Goal: Task Accomplishment & Management: Manage account settings

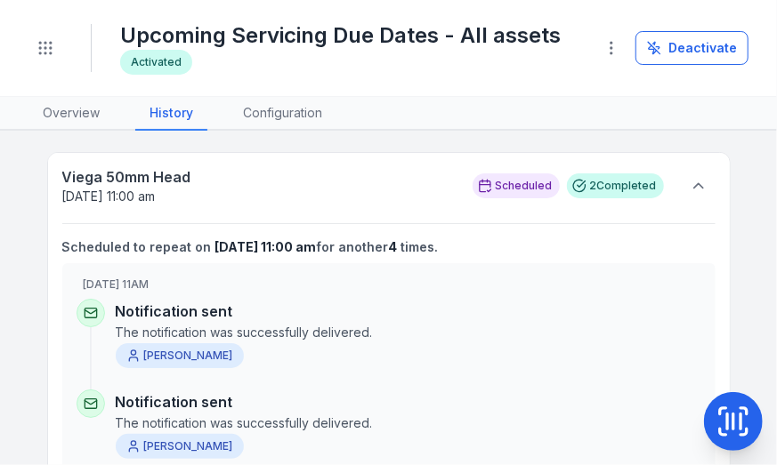
click at [360, 7] on div "Upcoming Servicing Due Dates - All assets Activated Deactivate" at bounding box center [434, 48] width 628 height 82
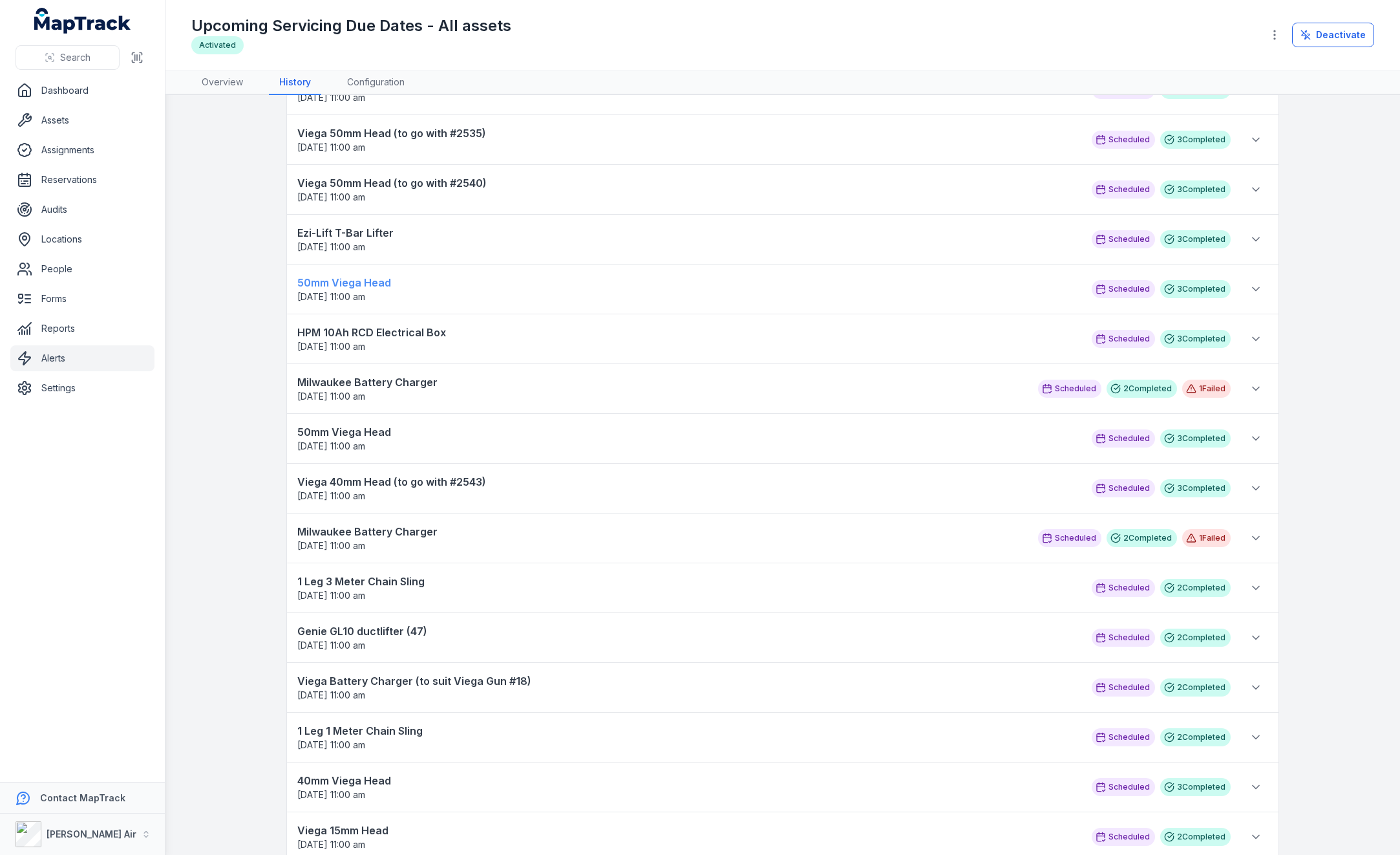
scroll to position [711, 0]
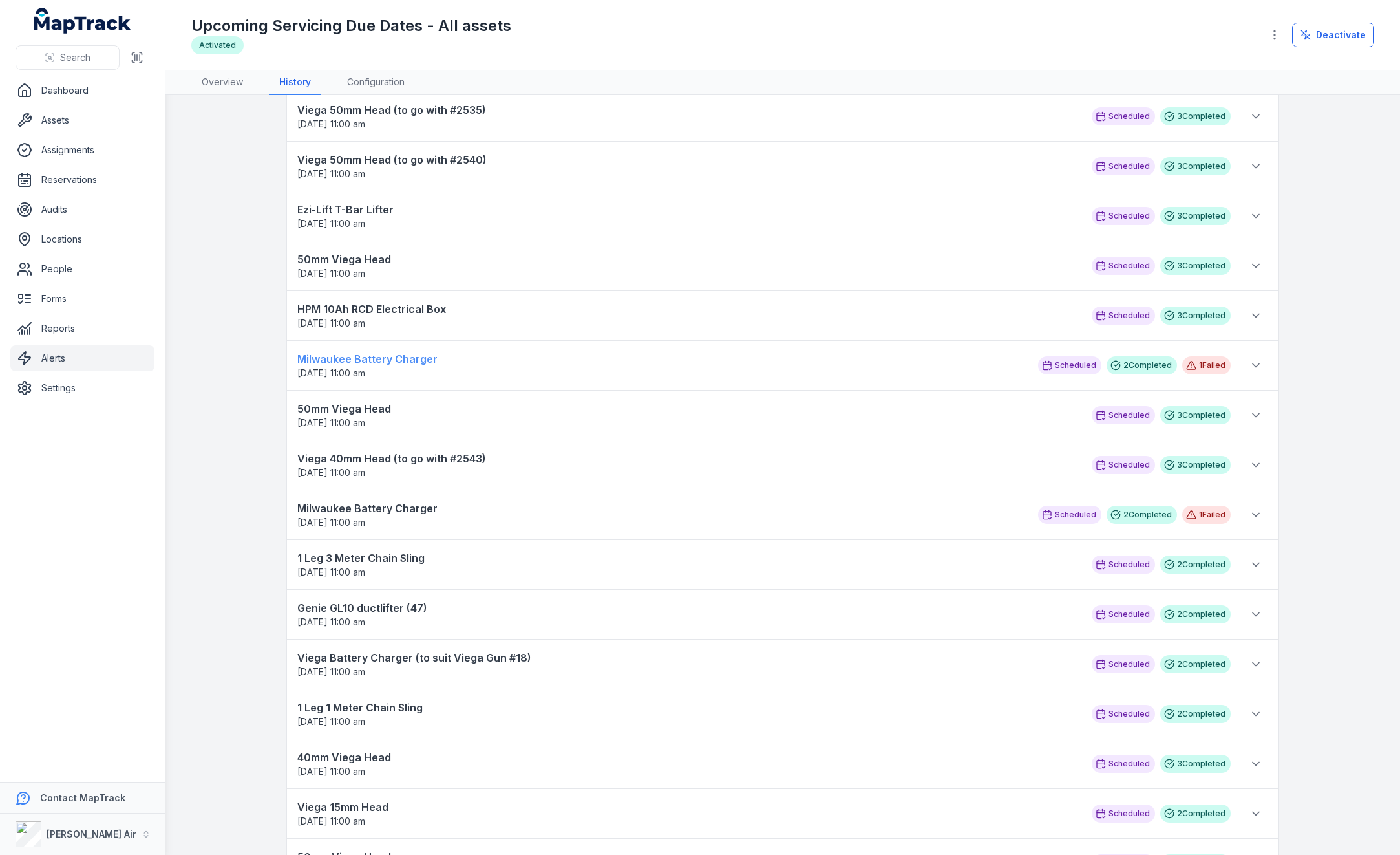
click at [320, 338] on strong "Milwaukee Battery Charger" at bounding box center [661, 358] width 728 height 15
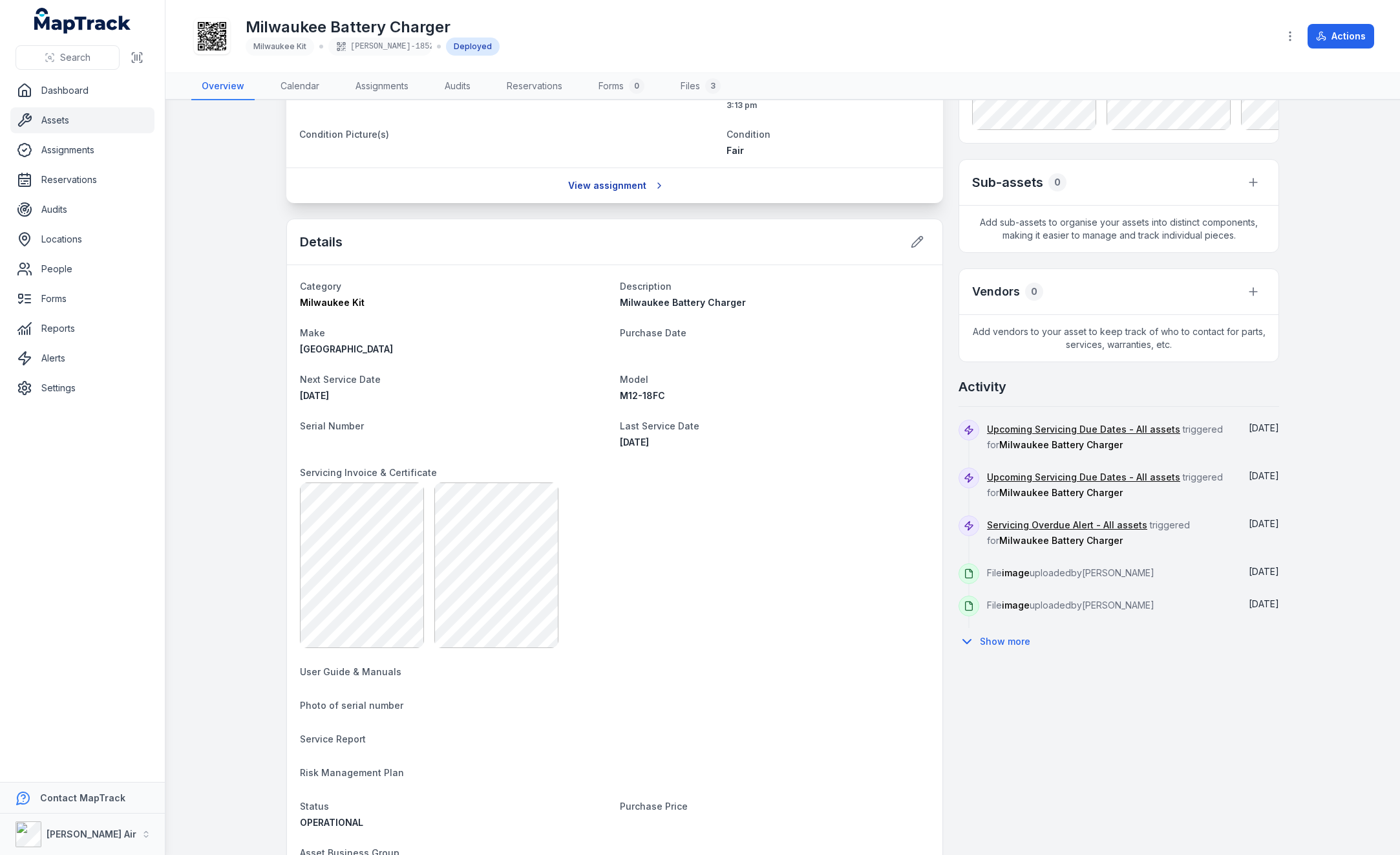
scroll to position [203, 0]
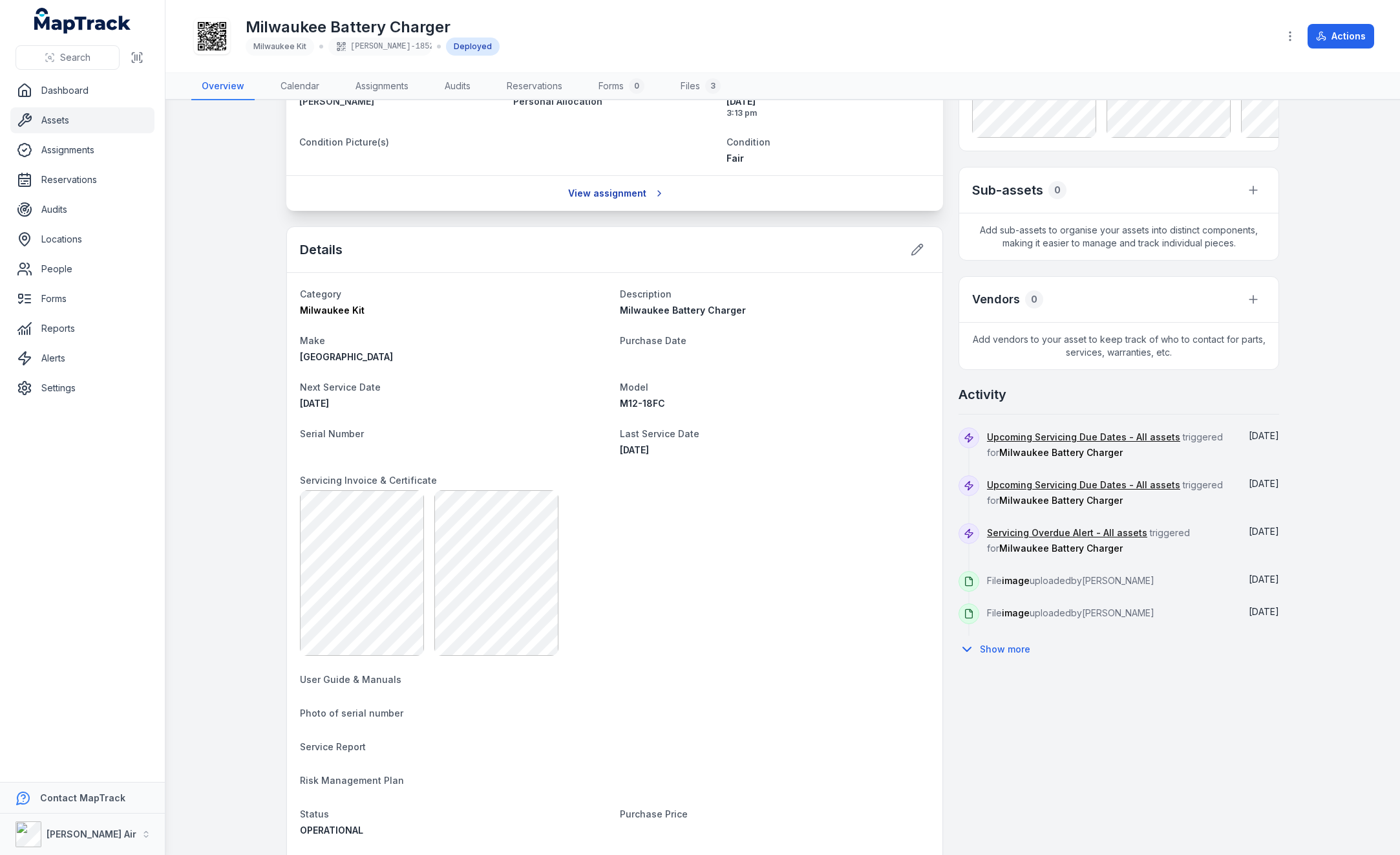
click at [563, 188] on link "View assignment" at bounding box center [615, 193] width 110 height 25
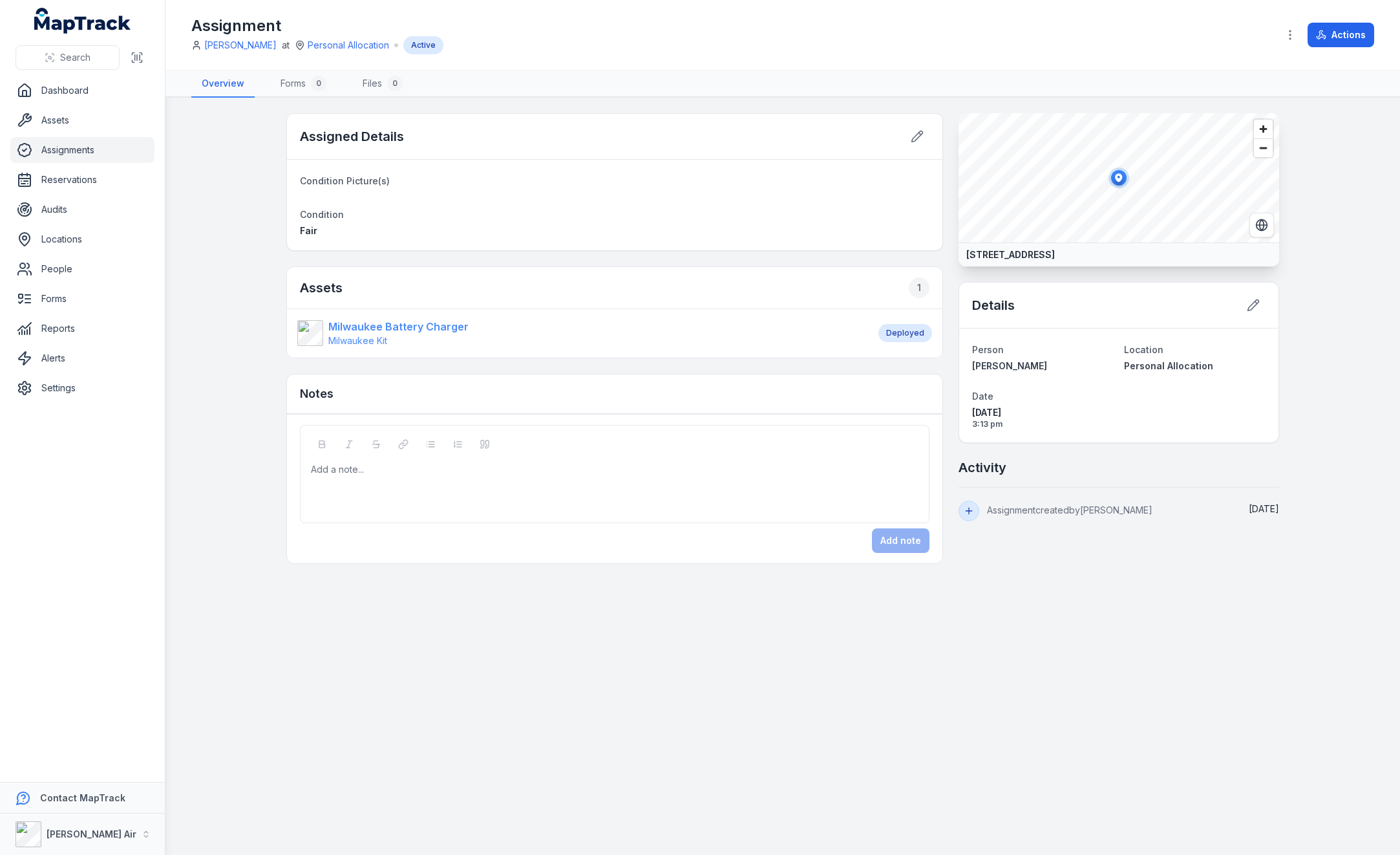
click at [416, 322] on strong "Milwaukee Battery Charger" at bounding box center [398, 326] width 140 height 15
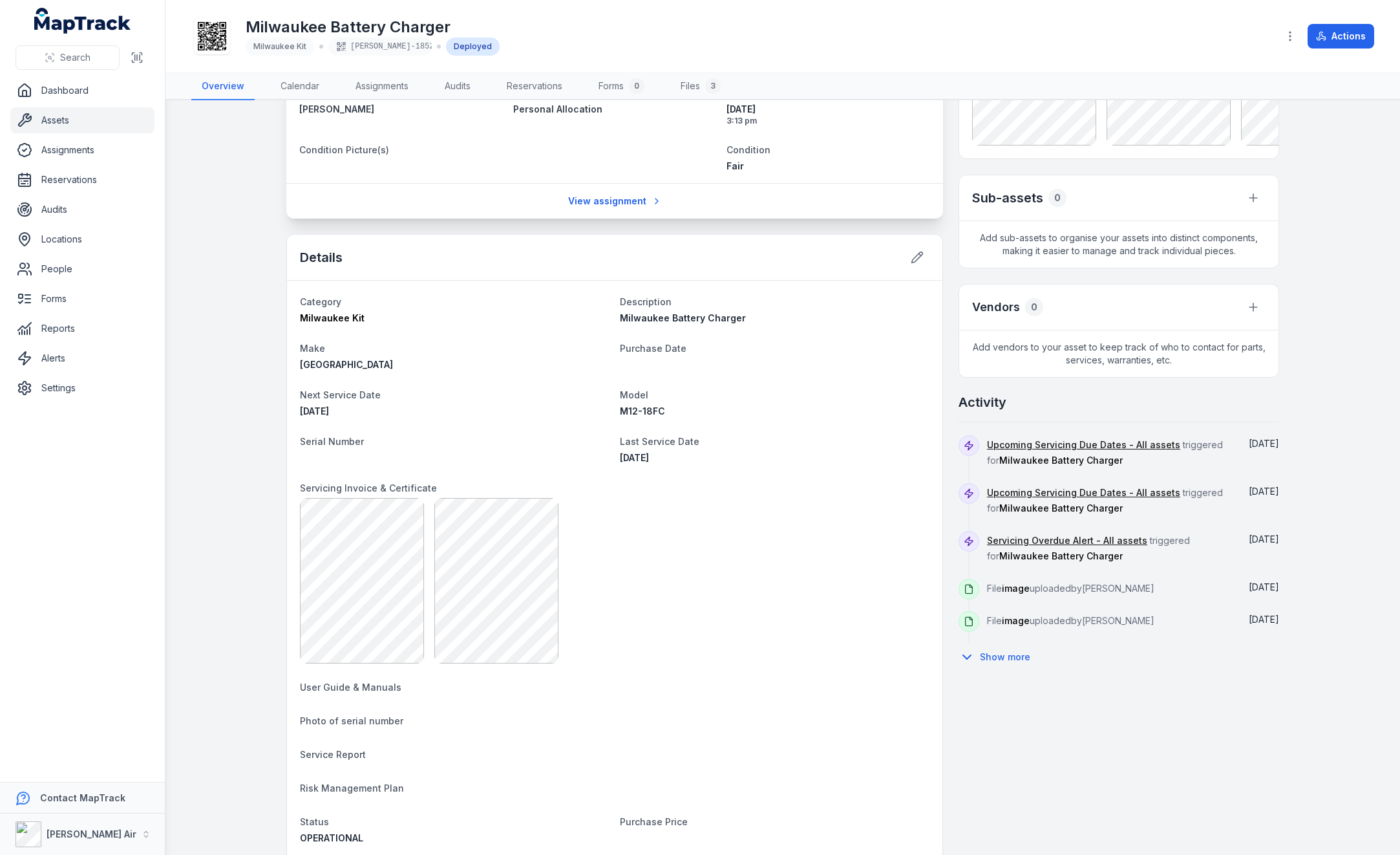
scroll to position [194, 0]
click at [563, 256] on button at bounding box center [917, 259] width 25 height 25
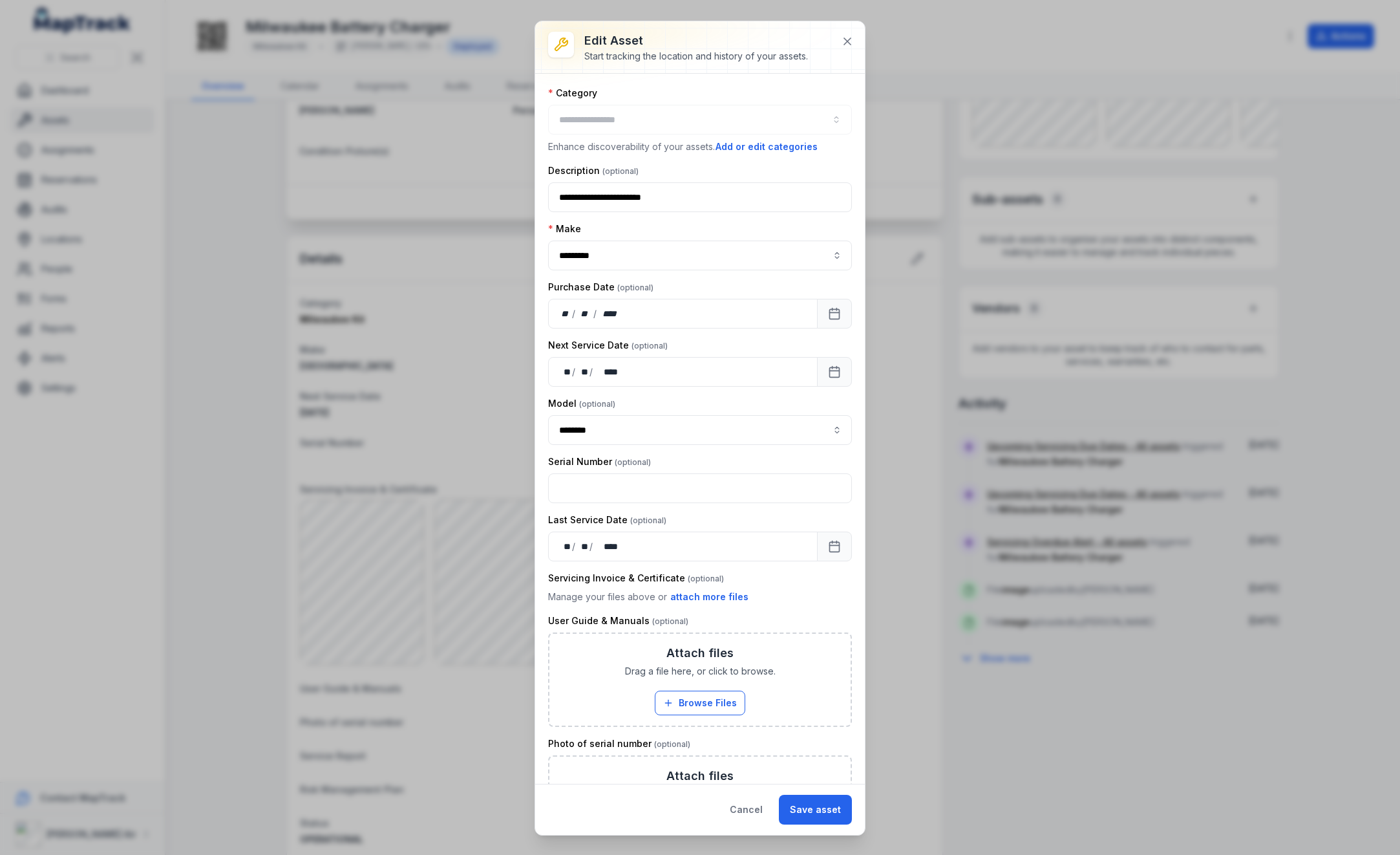
type input "**********"
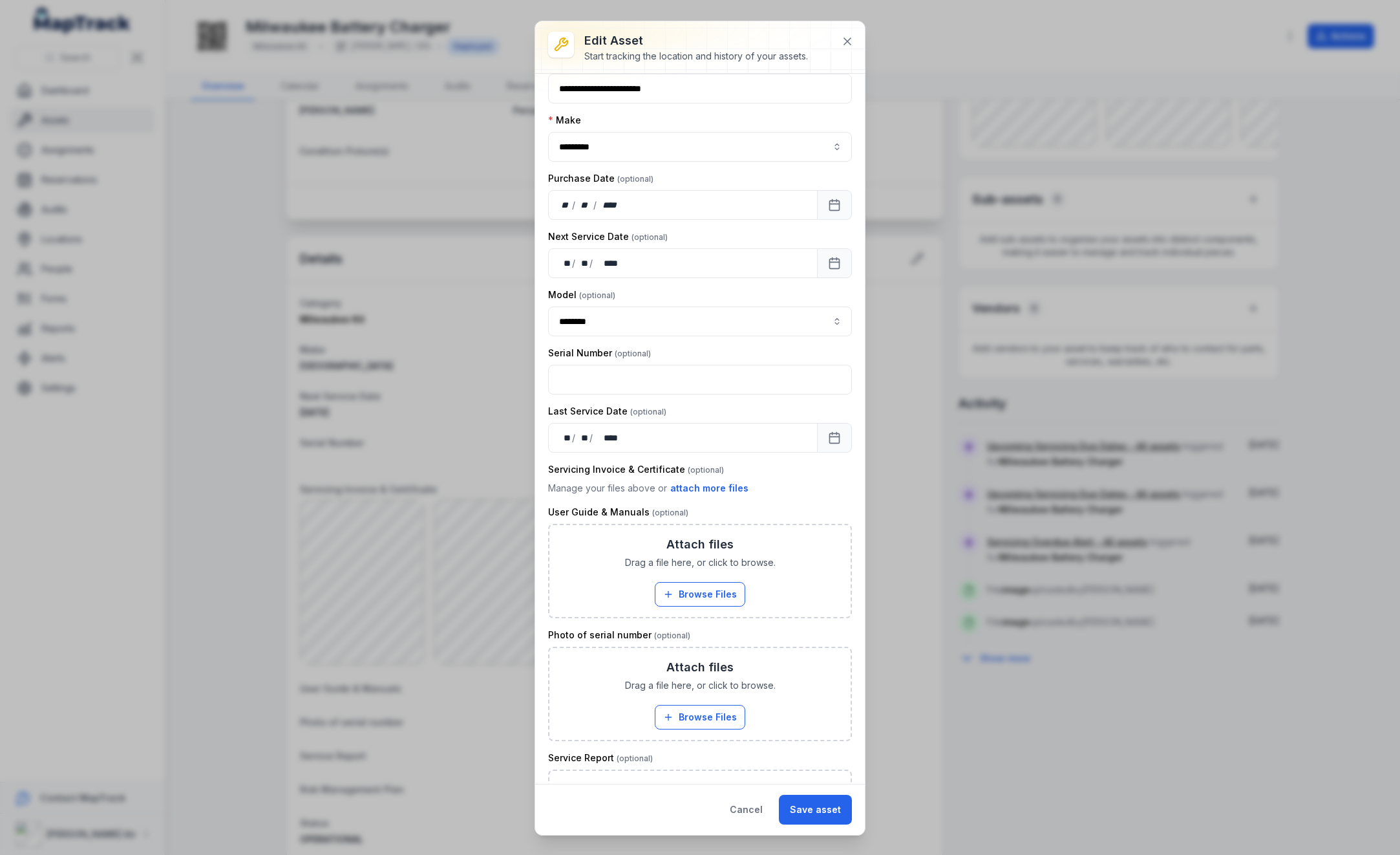
scroll to position [129, 0]
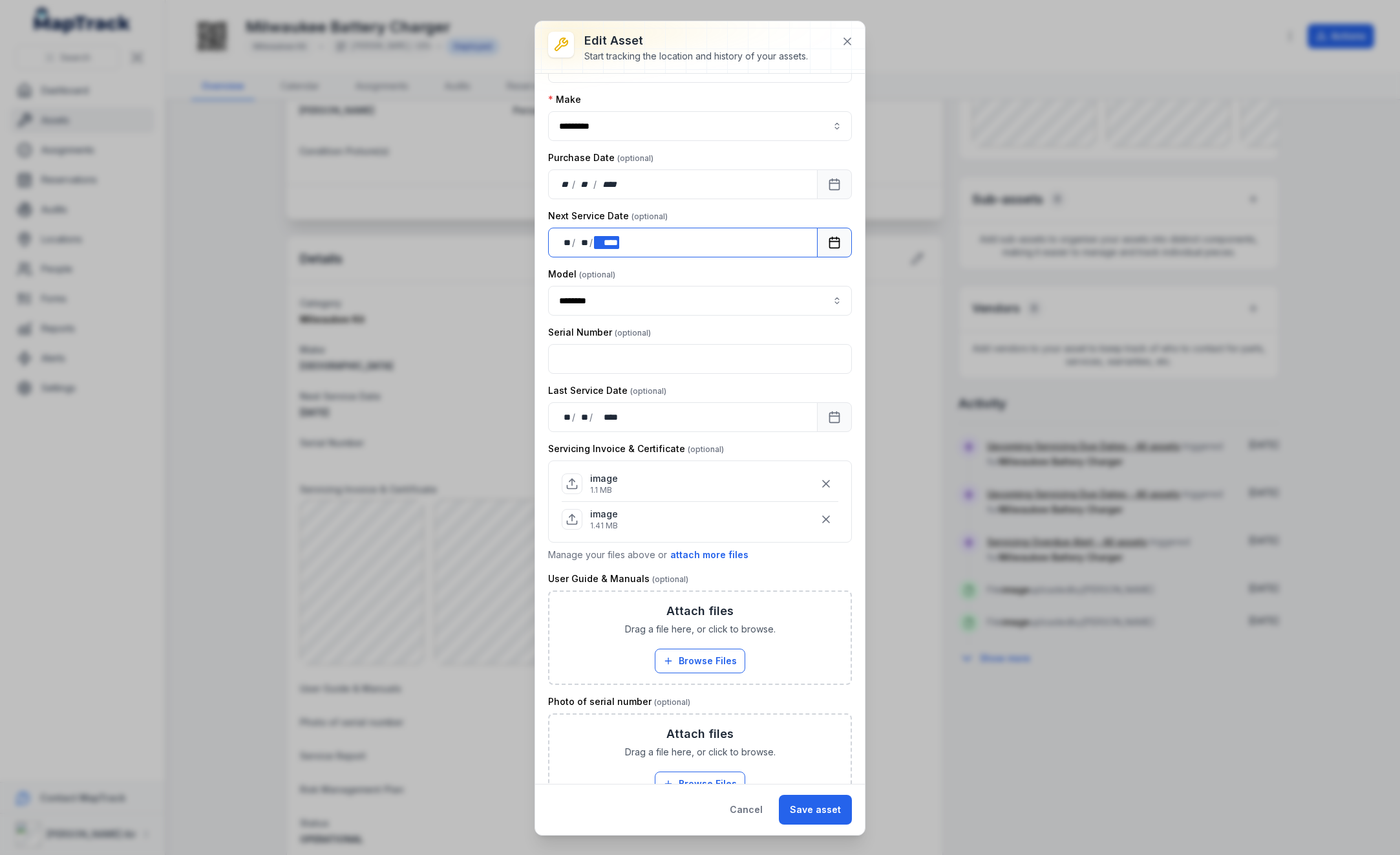
click at [563, 234] on div "** ** / ** ** / **** ****" at bounding box center [683, 242] width 269 height 30
click at [563, 338] on button "Save asset" at bounding box center [815, 809] width 73 height 30
